Goal: Task Accomplishment & Management: Manage account settings

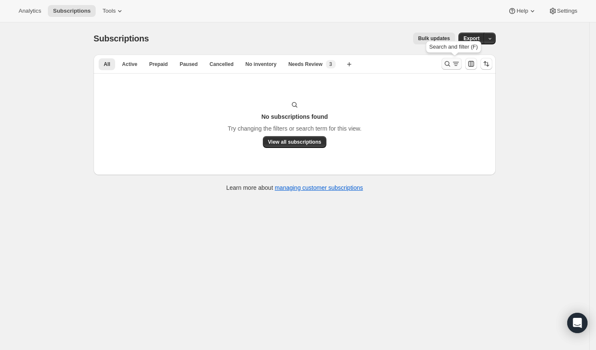
click at [447, 61] on icon "Search and filter results" at bounding box center [447, 64] width 8 height 8
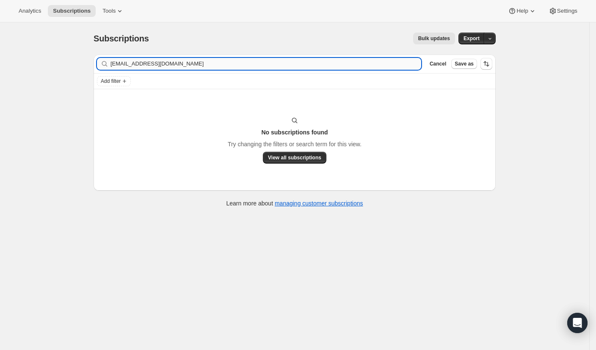
click at [221, 65] on input "[EMAIL_ADDRESS][DOMAIN_NAME]" at bounding box center [265, 64] width 311 height 12
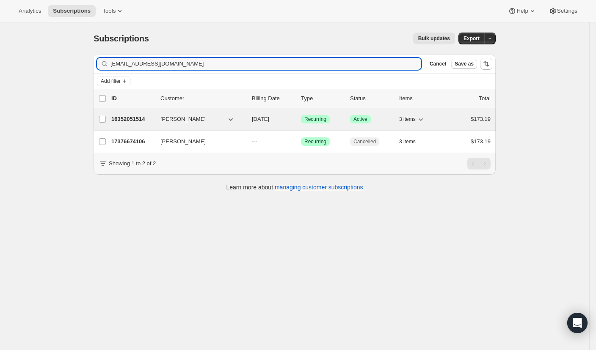
type input "[EMAIL_ADDRESS][DOMAIN_NAME]"
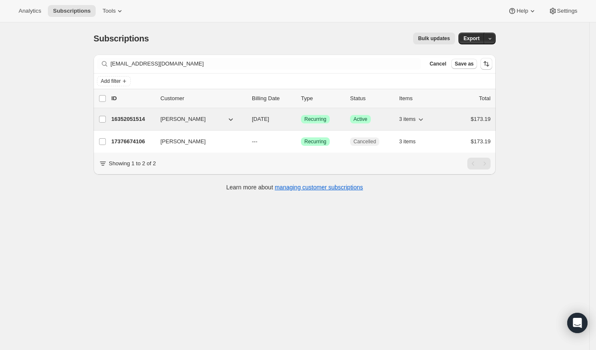
click at [143, 116] on p "16352051514" at bounding box center [132, 119] width 42 height 8
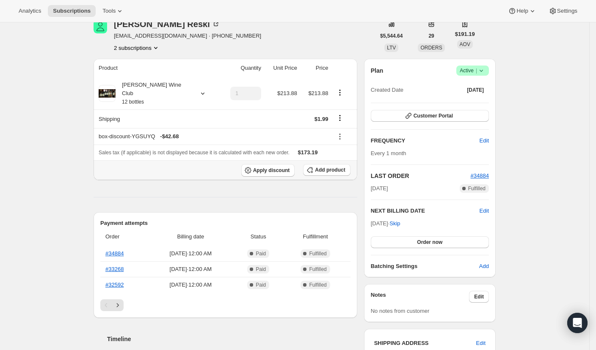
scroll to position [41, 0]
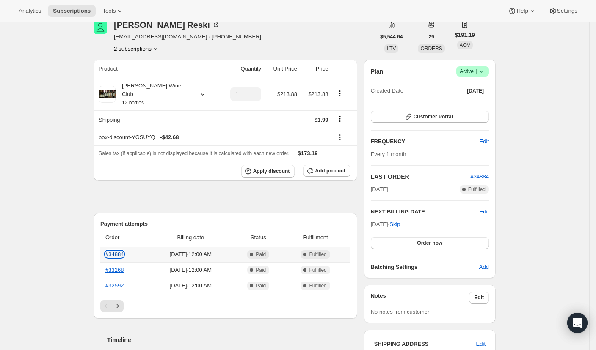
click at [119, 251] on link "#34884" at bounding box center [114, 254] width 18 height 6
